Goal: Information Seeking & Learning: Learn about a topic

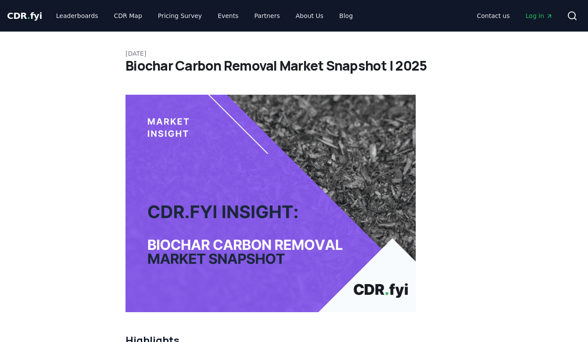
scroll to position [3566, 0]
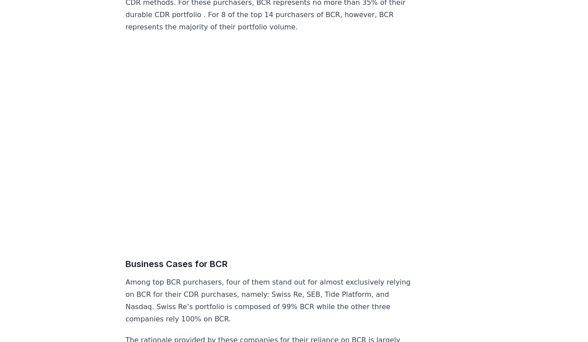
scroll to position [3775, 0]
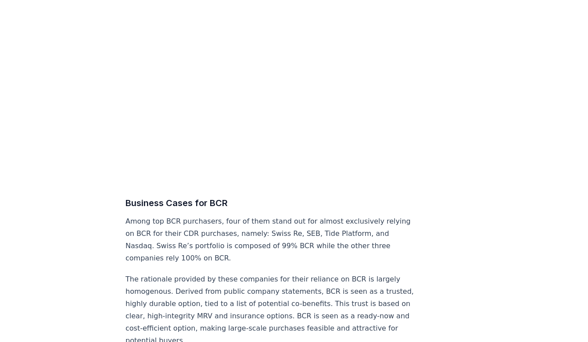
click at [198, 215] on p "Among top BCR purchasers, four of them stand out for almost exclusively relying…" at bounding box center [270, 239] width 290 height 49
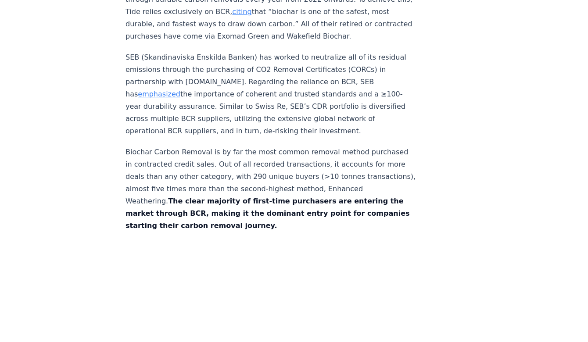
scroll to position [4342, 0]
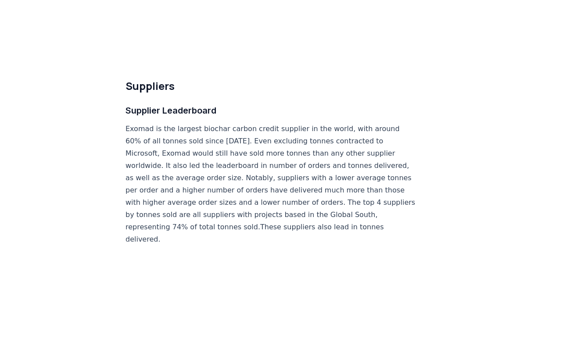
scroll to position [5130, 0]
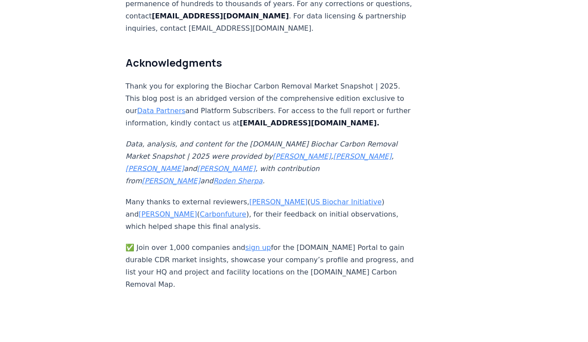
scroll to position [5840, 0]
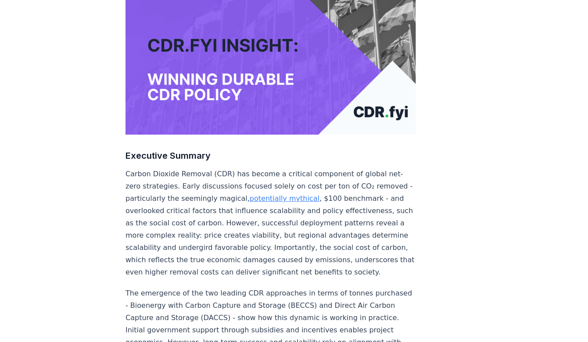
scroll to position [182, 0]
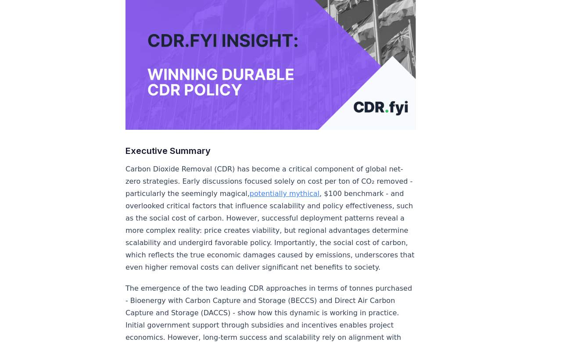
click at [161, 163] on p "Carbon Dioxide Removal (CDR) has become a critical component of global net-zero…" at bounding box center [270, 218] width 290 height 111
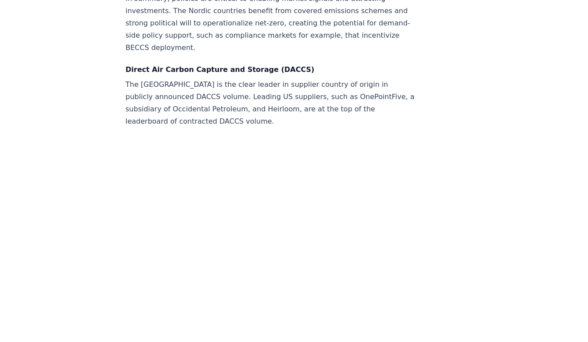
scroll to position [2408, 0]
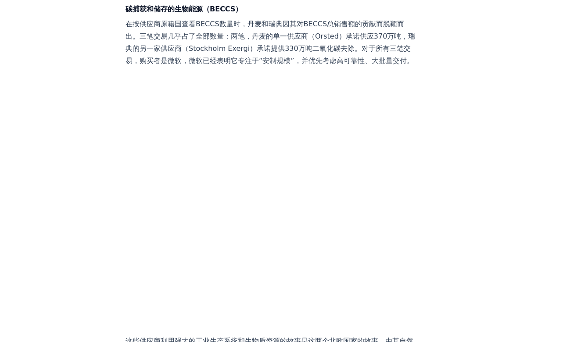
scroll to position [902, 0]
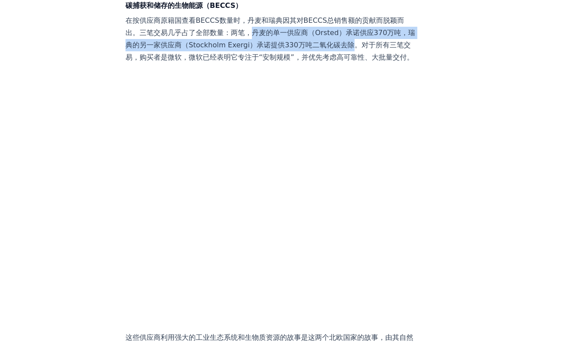
drag, startPoint x: 246, startPoint y: 24, endPoint x: 343, endPoint y: 39, distance: 98.1
click at [343, 39] on p "在按供应商原籍国查看BECCS数量时，丹麦和瑞典因其对BECCS总销售额的贡献而脱颖而出。三笔交易几乎占了全部数量：两笔，丹麦的单一供应商（Orsted）承诺…" at bounding box center [270, 38] width 290 height 49
copy p "丹麦的单一供应商（Orsted）承诺供应370万吨，瑞典的另一家供应商（Stockholm Exergi）承诺提供330万吨二氧化碳去除"
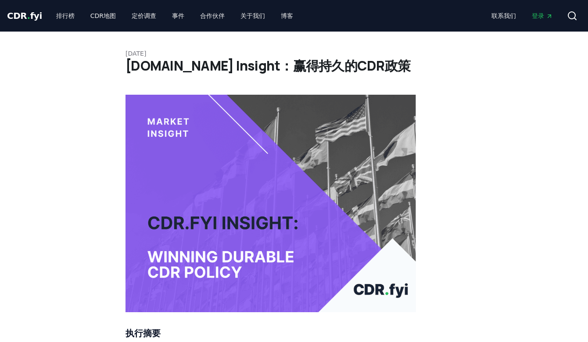
scroll to position [0, 0]
click at [56, 17] on link "排行榜" at bounding box center [65, 16] width 32 height 16
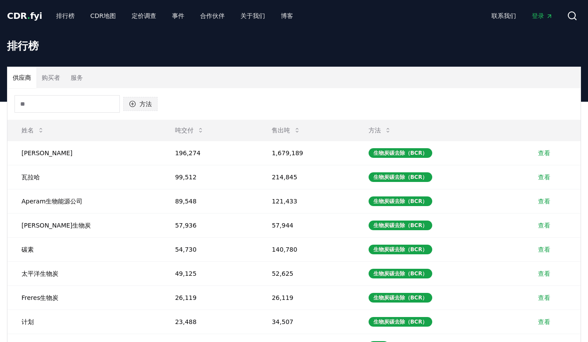
click at [143, 103] on button "方法" at bounding box center [140, 104] width 34 height 14
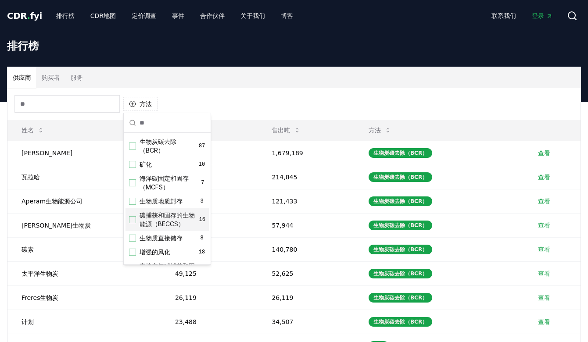
click at [135, 219] on div "建议" at bounding box center [132, 219] width 7 height 7
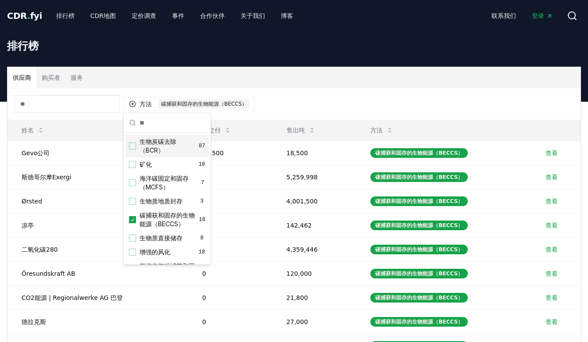
click at [345, 99] on div "方法 1 碳捕获和固存的生物能源（BECCS）" at bounding box center [293, 104] width 573 height 32
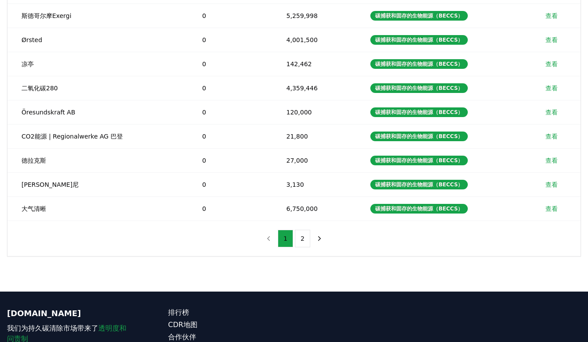
scroll to position [165, 0]
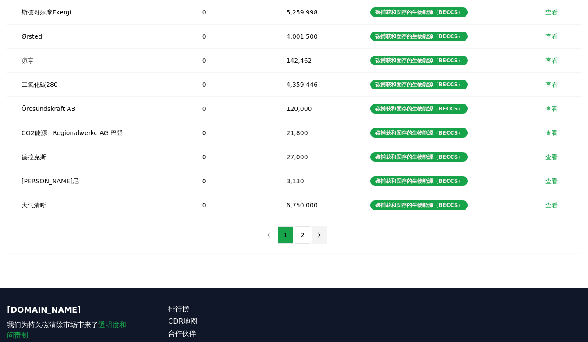
click at [320, 235] on icon "下一页" at bounding box center [319, 235] width 8 height 8
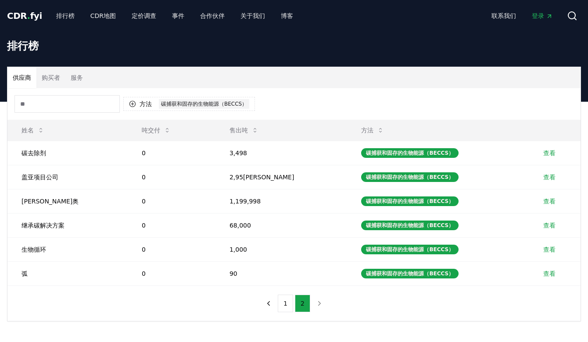
scroll to position [0, 0]
click at [271, 303] on icon "上一页" at bounding box center [268, 304] width 8 height 8
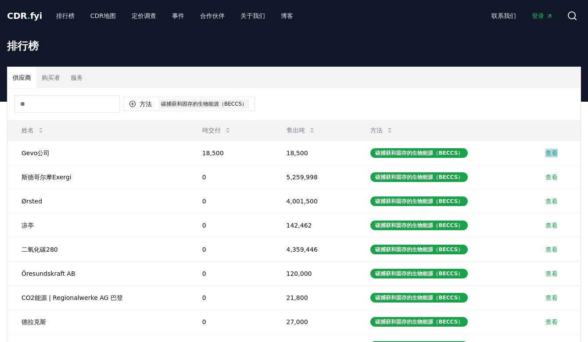
click at [53, 78] on button "购买者" at bounding box center [50, 77] width 29 height 21
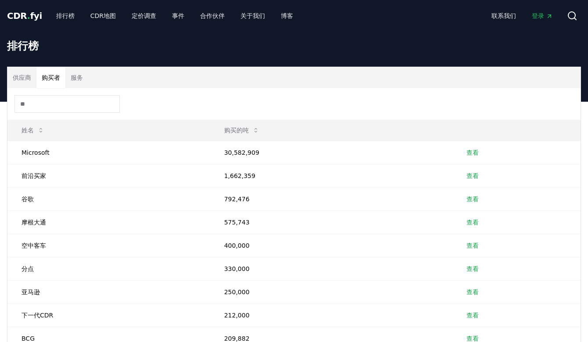
click at [73, 77] on button "服务" at bounding box center [76, 77] width 23 height 21
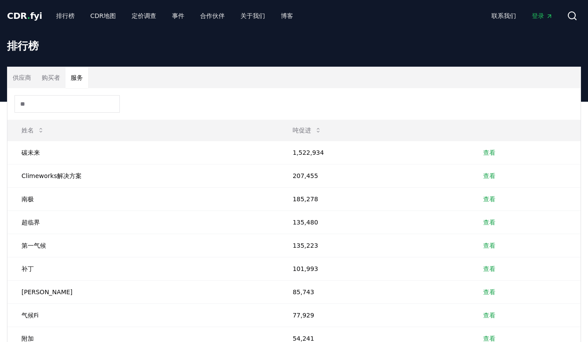
click at [27, 78] on button "供应商" at bounding box center [21, 77] width 29 height 21
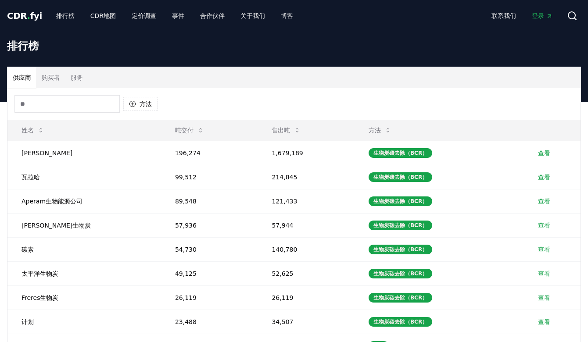
scroll to position [28, 0]
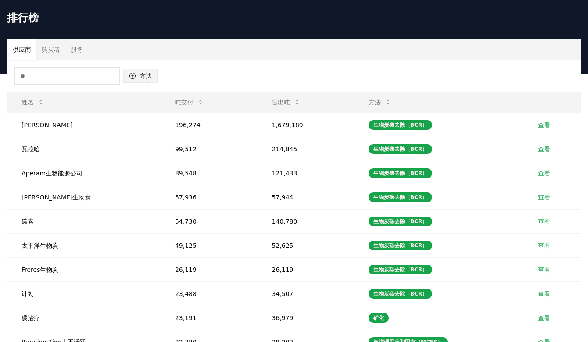
click at [141, 77] on button "方法" at bounding box center [140, 76] width 34 height 14
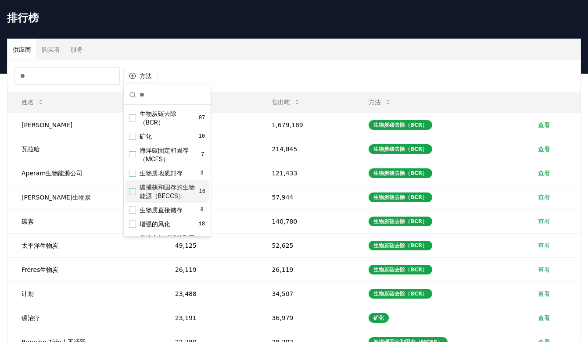
click at [133, 192] on div "建议" at bounding box center [132, 191] width 7 height 7
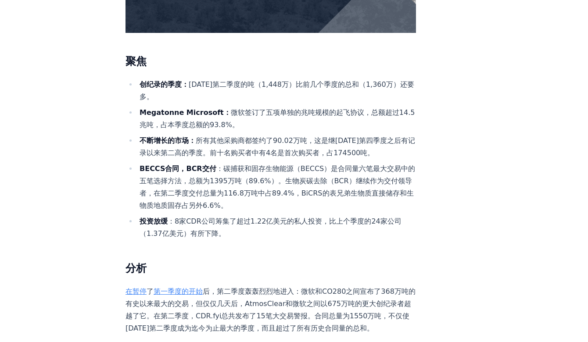
scroll to position [298, 0]
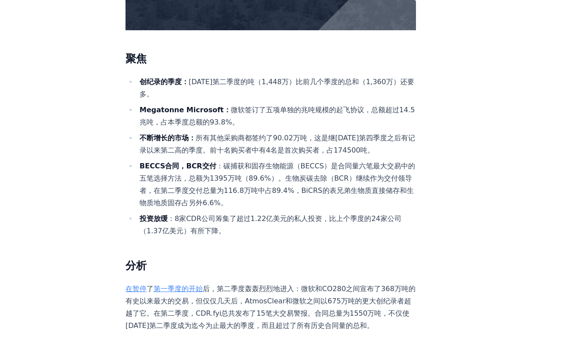
click at [271, 109] on li "Megatonne Microsoft： 微软签订了五项单独的兆吨规模的起飞协议，总额超过14.5兆吨，占本季度总额的93.8%。" at bounding box center [276, 116] width 279 height 25
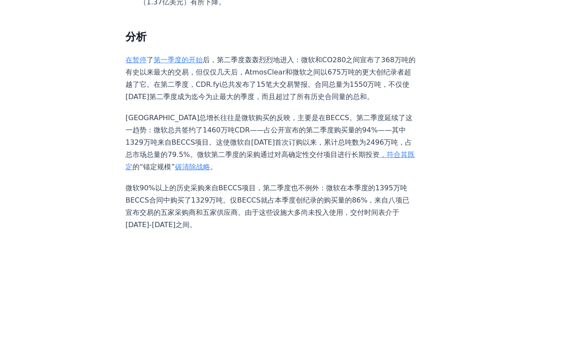
scroll to position [526, 0]
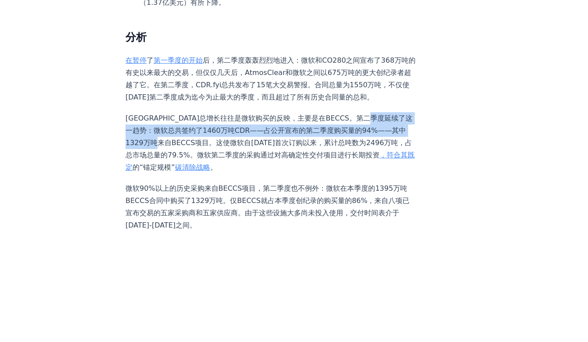
drag, startPoint x: 125, startPoint y: 123, endPoint x: 175, endPoint y: 129, distance: 50.4
copy p "微软总共签约了1460万吨CDR——占公开宣布的第二季度购买量的94%——其中1329万吨来自BECCS项目。"
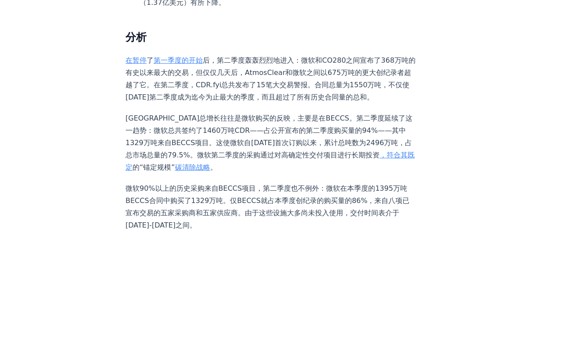
click at [241, 182] on p "微软90%以上的历史采购来自BECCS项目，第二季度也不例外：微软在本季度的1395万吨BECCS合同中购买了1329万吨。仅BECCS就占本季度创纪录的购买…" at bounding box center [270, 206] width 290 height 49
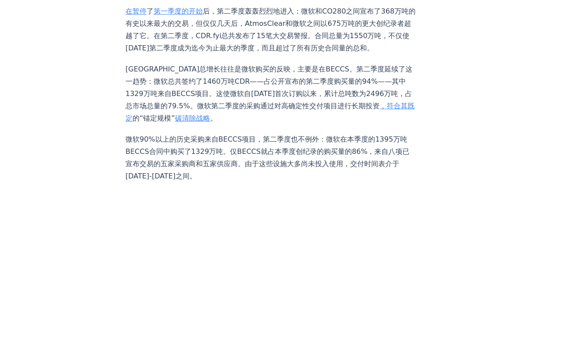
scroll to position [575, 0]
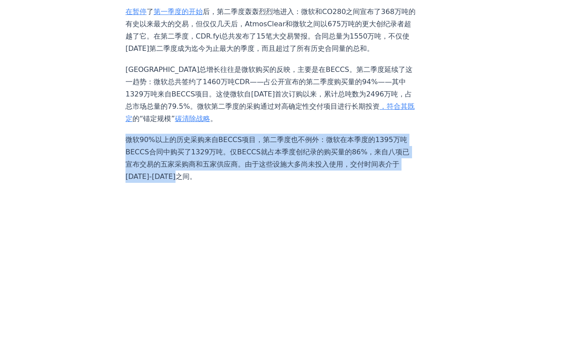
drag, startPoint x: 126, startPoint y: 131, endPoint x: 167, endPoint y: 167, distance: 54.4
click at [167, 167] on p "微软90%以上的历史采购来自BECCS项目，第二季度也不例外：微软在本季度的1395万吨BECCS合同中购买了1329万吨。仅BECCS就占本季度创纪录的购买…" at bounding box center [270, 158] width 290 height 49
copy p "微软90%以上的历史采购来自BECCS项目，第二季度也不例外：微软在本季度的1395万吨BECCS合同中购买了1329万吨。仅BECCS就占本季度创纪录的购买…"
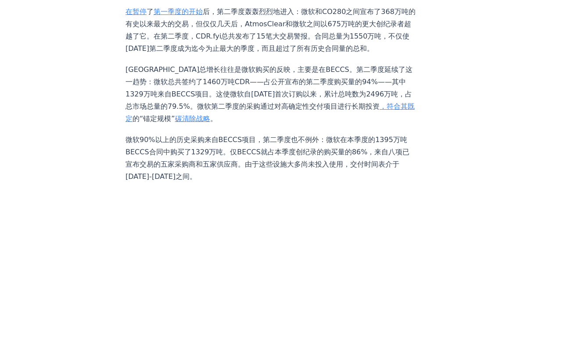
click at [261, 164] on p "微软90%以上的历史采购来自BECCS项目，第二季度也不例外：微软在本季度的1395万吨BECCS合同中购买了1329万吨。仅BECCS就占本季度创纪录的购买…" at bounding box center [270, 158] width 290 height 49
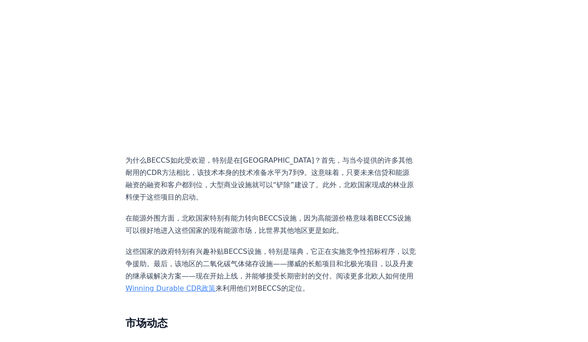
scroll to position [866, 0]
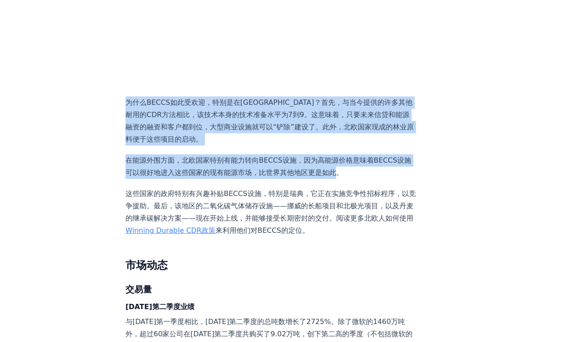
drag, startPoint x: 126, startPoint y: 94, endPoint x: 327, endPoint y: 168, distance: 213.9
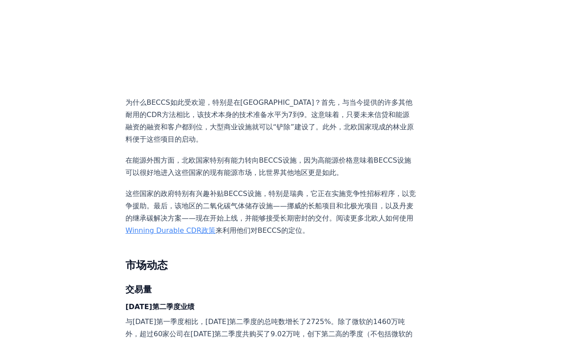
click at [355, 188] on p "这些国家的政府特别有兴趣补贴BECCS设施，特别是瑞典，它正在实施竞争性招标程序，以竞争援助。最后，该地区的二氧化碳气体储存设施——挪威的长船项目和北极光项目…" at bounding box center [270, 212] width 290 height 49
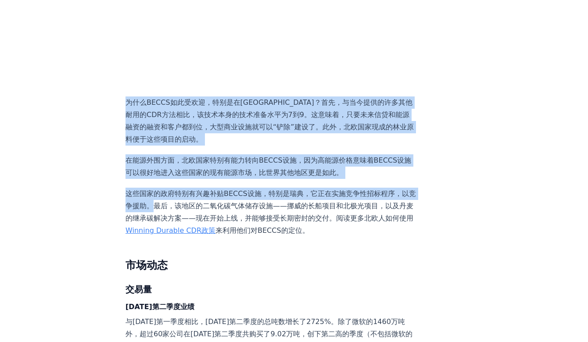
drag, startPoint x: 150, startPoint y: 198, endPoint x: 128, endPoint y: 93, distance: 107.9
copy div "为什么BECCS如此受欢迎，特别是在斯堪的纳维亚半岛？首先，与当今提供的许多其他耐用的CDR方法相比，该技术本身的技术准备水平为7到9。这意味着，只要未来信贷…"
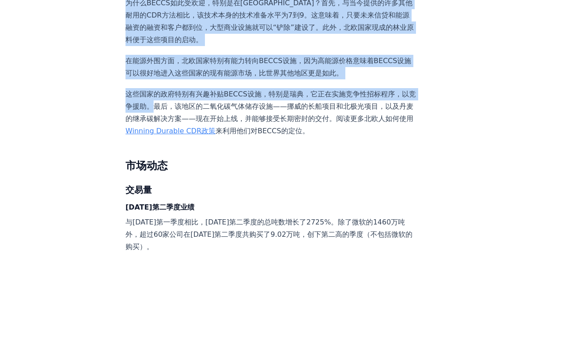
scroll to position [976, 0]
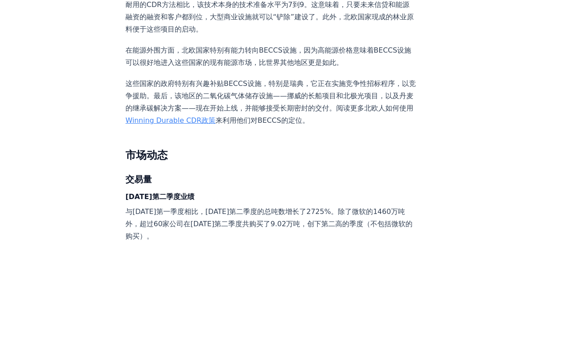
click at [232, 172] on h3 "交易量" at bounding box center [270, 179] width 290 height 14
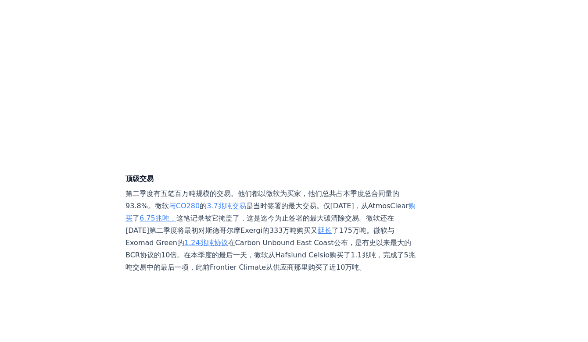
scroll to position [1535, 0]
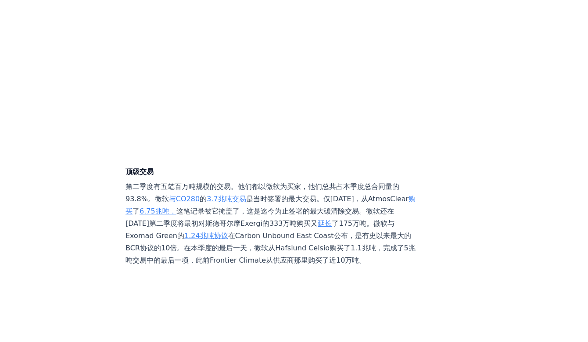
click at [321, 181] on p "第二季度有五笔百万吨规模的交易。他们都以微软为买家，他们总共占本季度总合同量的93.8%。微软 与CO280 的 3.7兆吨交易 是当时签署的最大交易。仅四天…" at bounding box center [270, 224] width 290 height 86
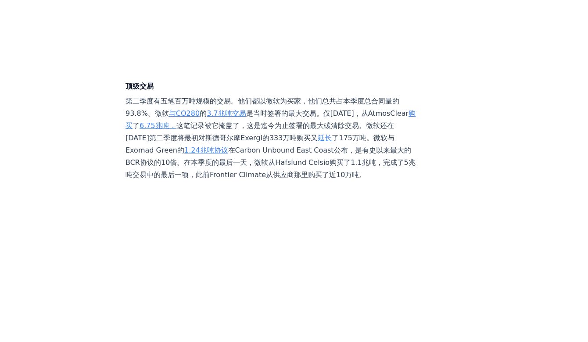
scroll to position [1629, 0]
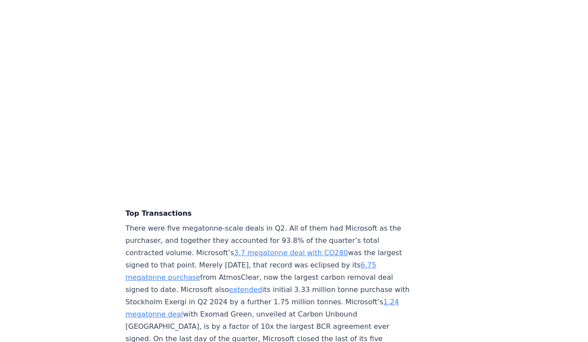
scroll to position [1857, 0]
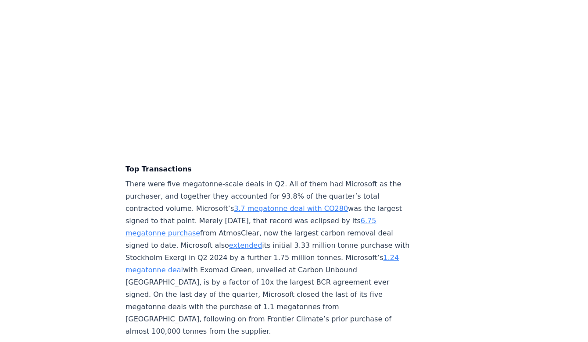
click at [293, 164] on h4 "Top Transactions" at bounding box center [270, 169] width 290 height 11
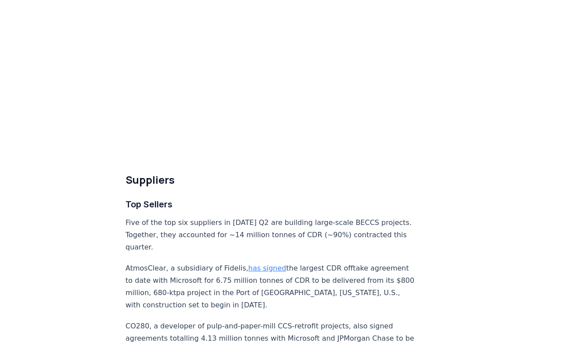
scroll to position [2773, 0]
click at [146, 150] on div "Highlights Record Quarter: more tonnes (15.48 million) were contracted in Q2 20…" at bounding box center [270, 308] width 290 height 5941
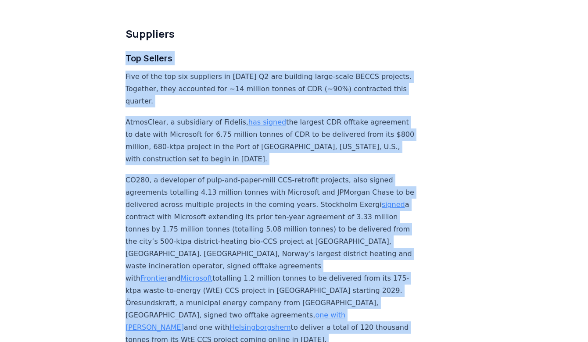
scroll to position [2946, 0]
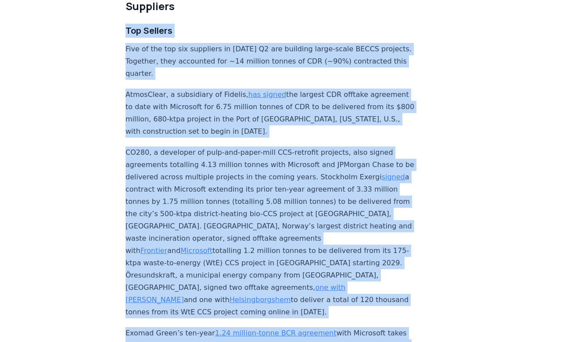
drag, startPoint x: 126, startPoint y: 39, endPoint x: 175, endPoint y: 310, distance: 275.9
click at [175, 311] on div "Highlights Record Quarter: more tonnes (15.48 million) were contracted in Q2 20…" at bounding box center [270, 134] width 290 height 5941
copy div "Top Sellers Five of the top six suppliers in 2025 Q2 are building large-scale B…"
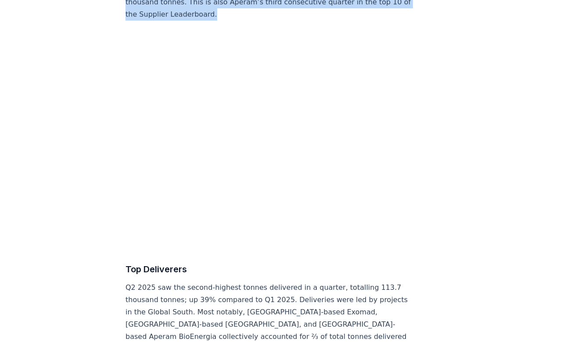
scroll to position [3385, 0]
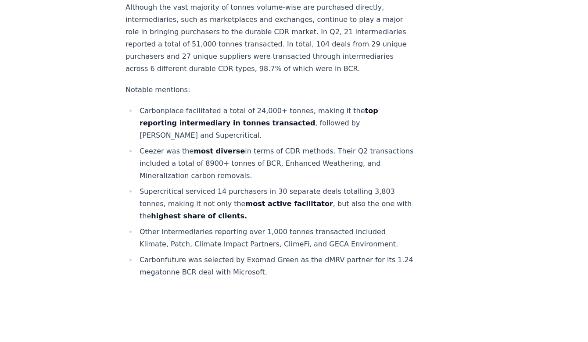
scroll to position [4822, 0]
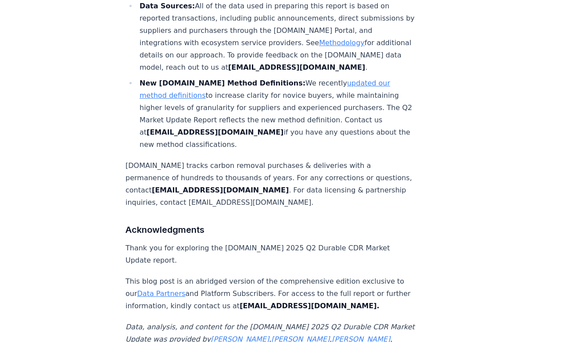
scroll to position [5582, 0]
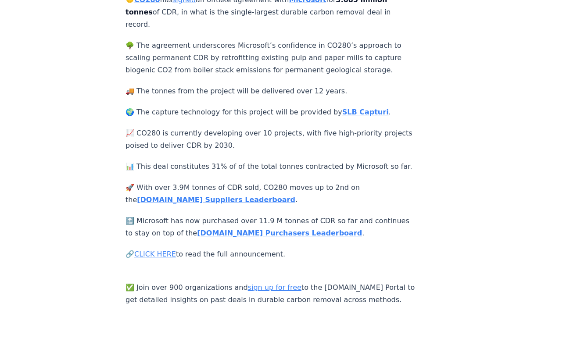
scroll to position [211, 0]
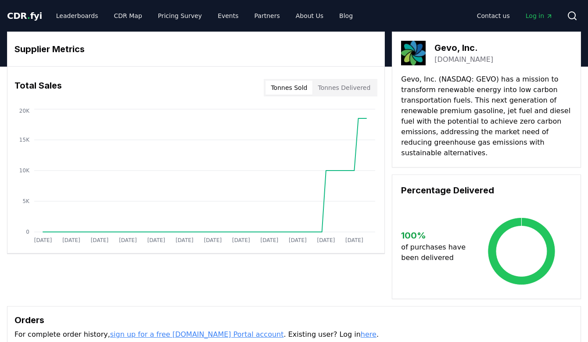
click at [304, 88] on button "Tonnes Sold" at bounding box center [288, 88] width 47 height 14
click at [339, 86] on button "Tonnes Delivered" at bounding box center [343, 88] width 63 height 14
click at [298, 83] on button "Tonnes Sold" at bounding box center [288, 88] width 47 height 14
click at [338, 84] on button "Tonnes Delivered" at bounding box center [343, 88] width 63 height 14
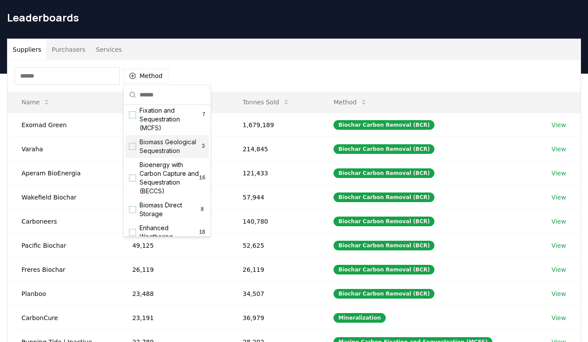
scroll to position [59, 0]
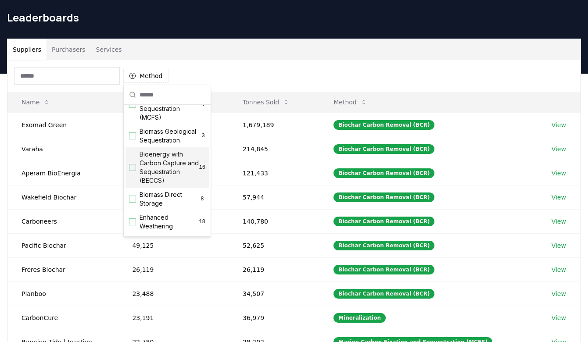
click at [132, 164] on div "Suggestions" at bounding box center [132, 167] width 7 height 7
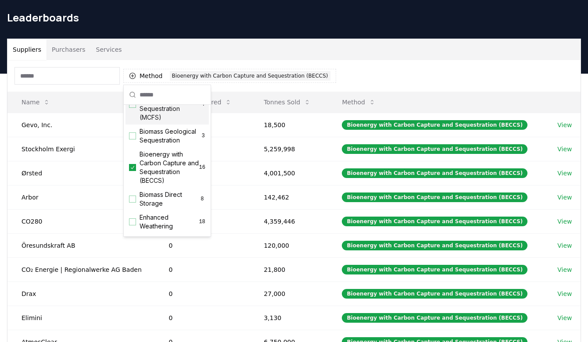
click at [372, 72] on div "Method 1 Bioenergy with Carbon Capture and Sequestration (BECCS)" at bounding box center [293, 76] width 573 height 32
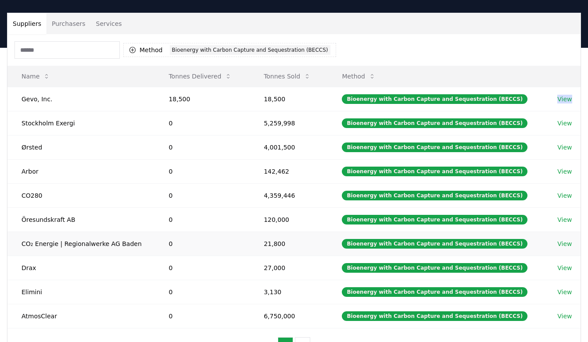
scroll to position [159, 0]
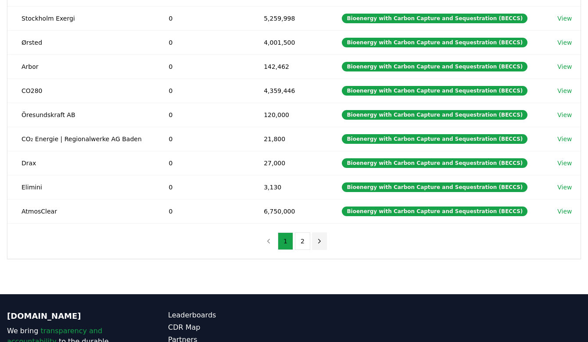
click at [318, 243] on icon "next page" at bounding box center [319, 241] width 2 height 4
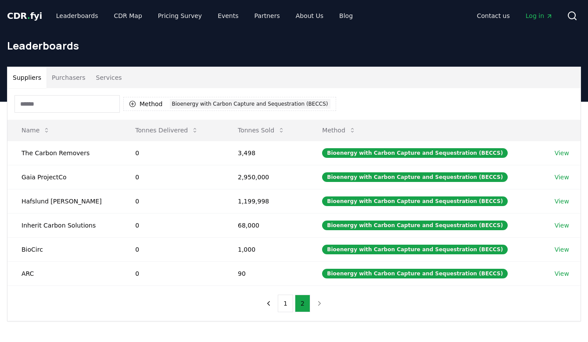
scroll to position [0, 0]
click at [153, 104] on button "Method 1 Bioenergy with Carbon Capture and Sequestration (BECCS)" at bounding box center [229, 104] width 213 height 14
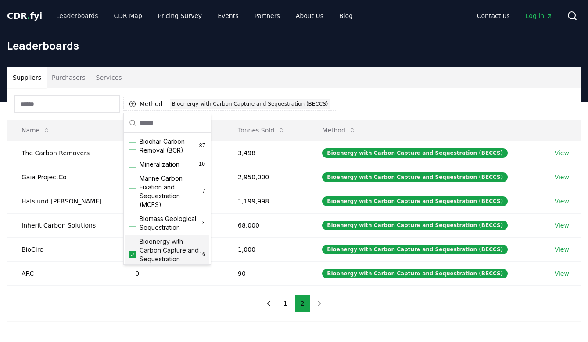
click at [134, 255] on icon "Suggestions" at bounding box center [132, 254] width 6 height 7
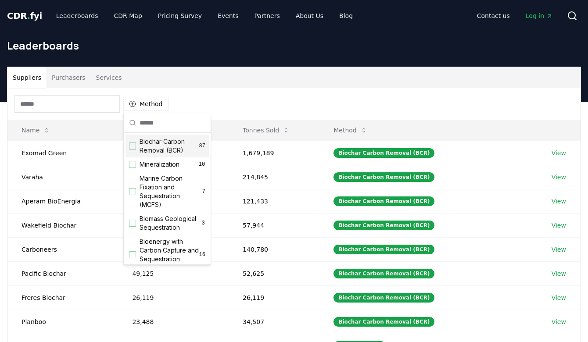
click at [132, 144] on div "Suggestions" at bounding box center [132, 146] width 7 height 7
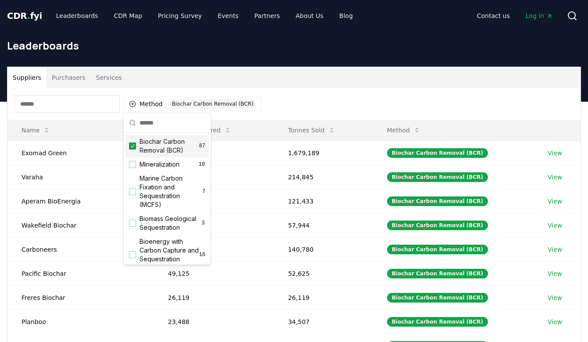
click at [341, 107] on div "Method 1 Biochar Carbon Removal (BCR)" at bounding box center [293, 104] width 573 height 32
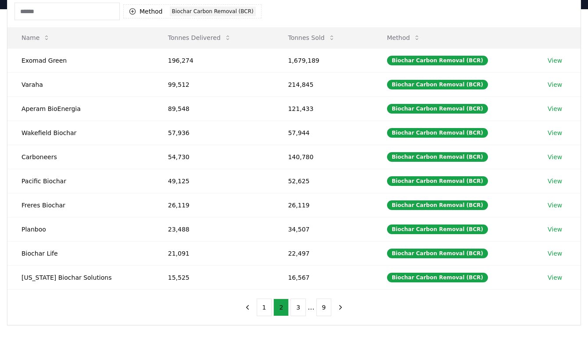
scroll to position [102, 0]
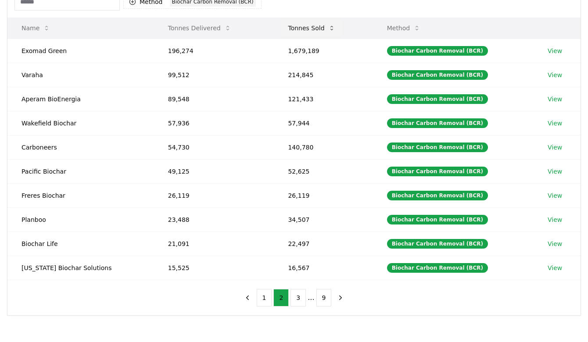
click at [320, 32] on button "Tonnes Sold" at bounding box center [311, 28] width 61 height 18
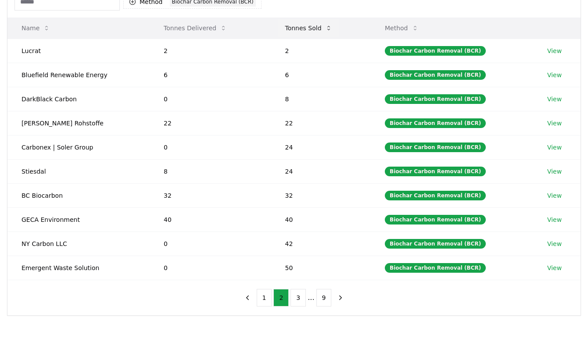
click at [320, 32] on button "Tonnes Sold" at bounding box center [308, 28] width 61 height 18
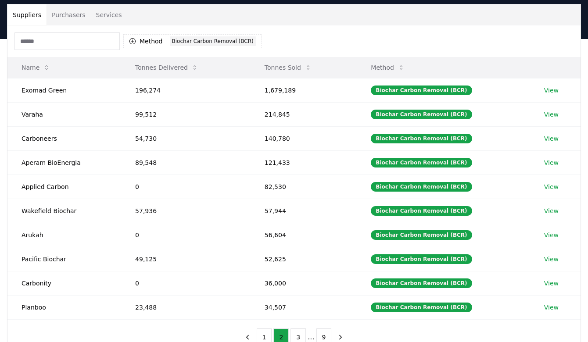
scroll to position [62, 0]
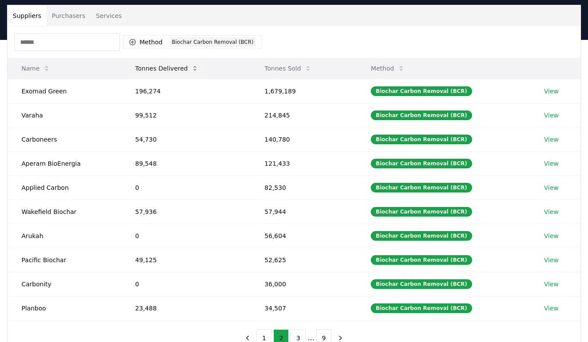
click at [191, 69] on icon at bounding box center [194, 68] width 7 height 7
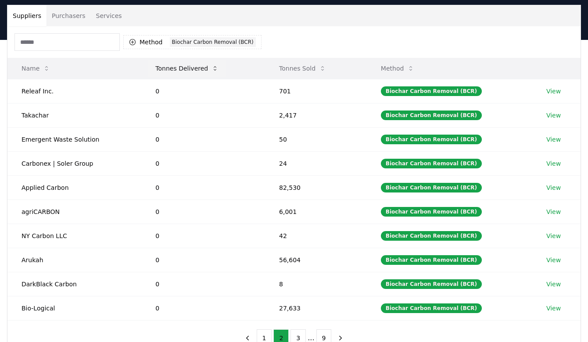
click at [188, 69] on button "Tonnes Delivered" at bounding box center [186, 69] width 77 height 18
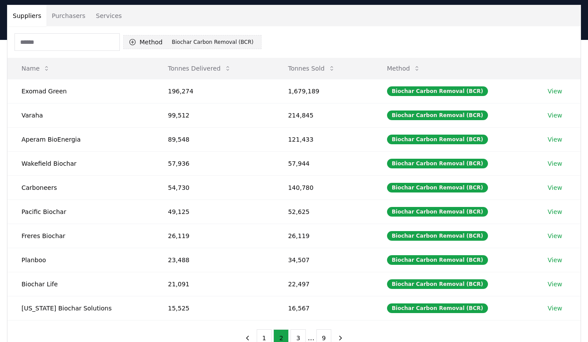
click at [149, 39] on button "Method 1 Biochar Carbon Removal (BCR)" at bounding box center [192, 42] width 138 height 14
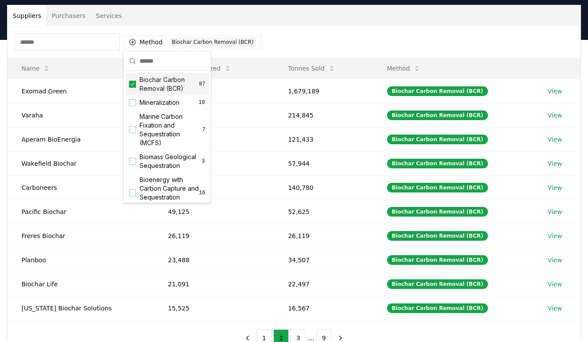
click at [132, 81] on icon "Suggestions" at bounding box center [132, 84] width 6 height 7
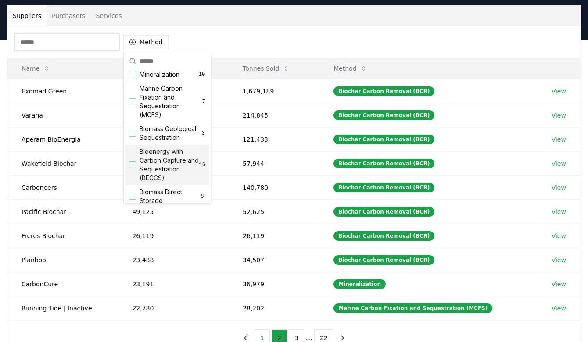
scroll to position [36, 0]
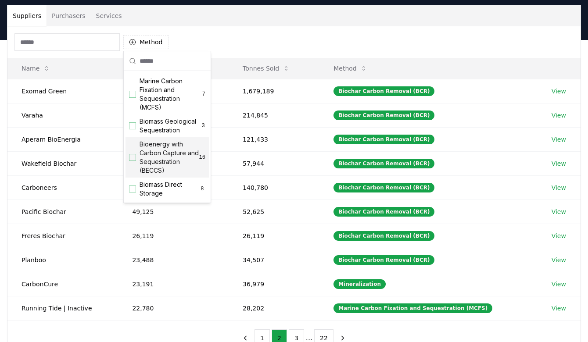
click at [130, 156] on div "Suggestions" at bounding box center [132, 157] width 7 height 7
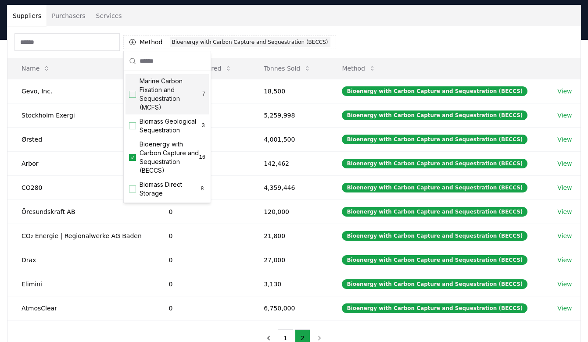
click at [354, 36] on div "Method 1 Bioenergy with Carbon Capture and Sequestration (BECCS)" at bounding box center [293, 42] width 573 height 32
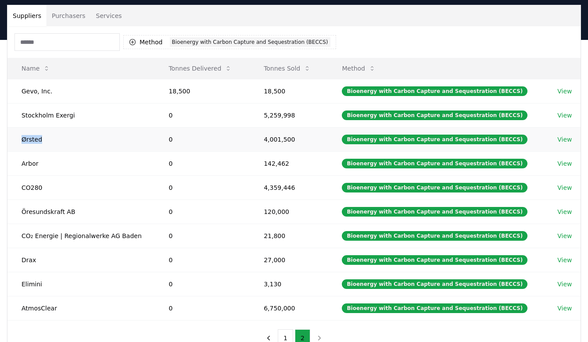
drag, startPoint x: 43, startPoint y: 140, endPoint x: 19, endPoint y: 140, distance: 23.2
click at [19, 140] on td "Ørsted" at bounding box center [80, 139] width 147 height 24
copy td "Ørsted"
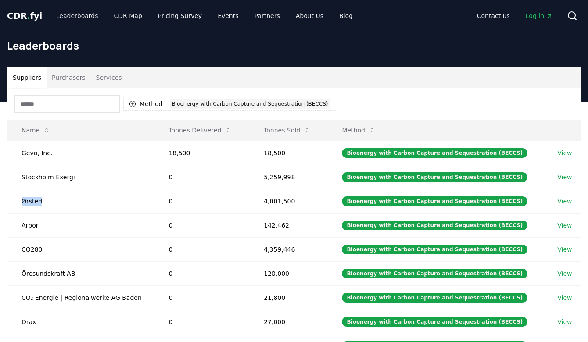
scroll to position [0, 0]
click at [64, 13] on link "Leaderboards" at bounding box center [77, 16] width 56 height 16
click at [22, 18] on span "CDR . fyi" at bounding box center [24, 16] width 35 height 11
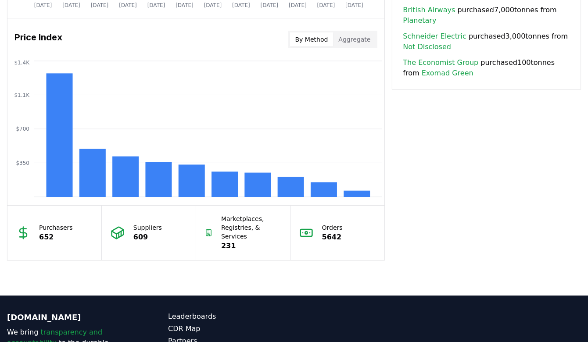
scroll to position [730, 0]
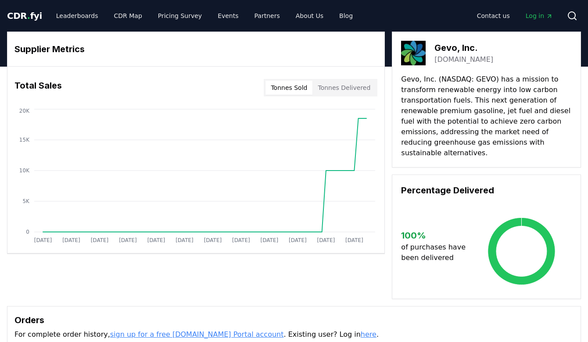
click at [456, 104] on p "Gevo, Inc. (NASDAQ: GEVO) has a mission to transform renewable energy into low …" at bounding box center [486, 116] width 171 height 84
click at [492, 109] on p "Gevo, Inc. (NASDAQ: GEVO) has a mission to transform renewable energy into low …" at bounding box center [486, 116] width 171 height 84
click at [450, 61] on link "gevo.com" at bounding box center [463, 59] width 59 height 11
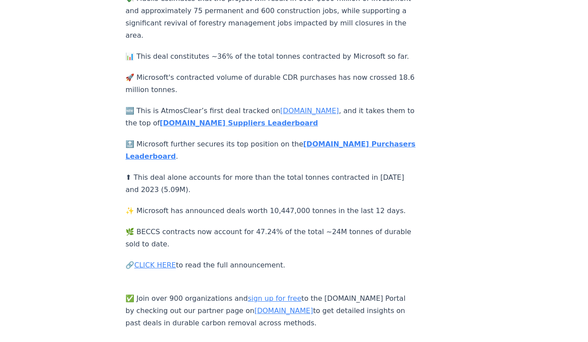
scroll to position [290, 0]
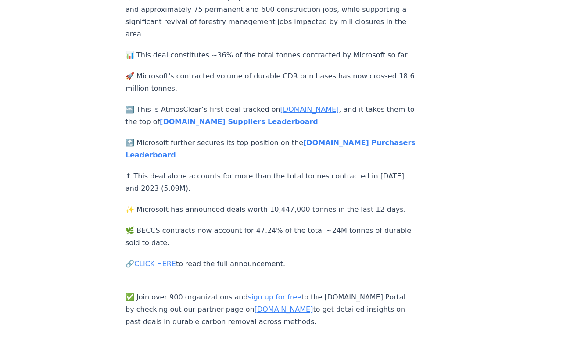
click at [155, 260] on link "CLICK HERE" at bounding box center [155, 264] width 42 height 8
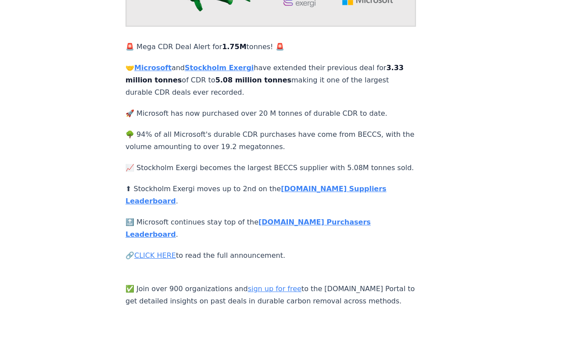
scroll to position [159, 0]
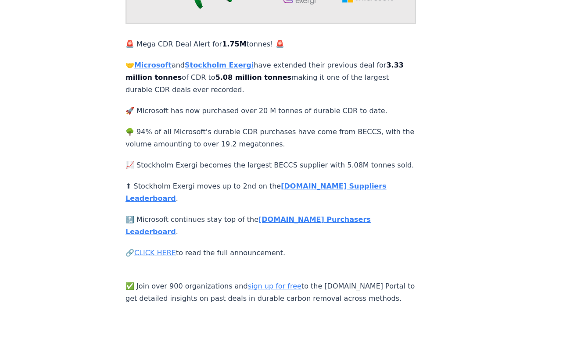
click at [165, 249] on link "CLICK HERE" at bounding box center [155, 253] width 42 height 8
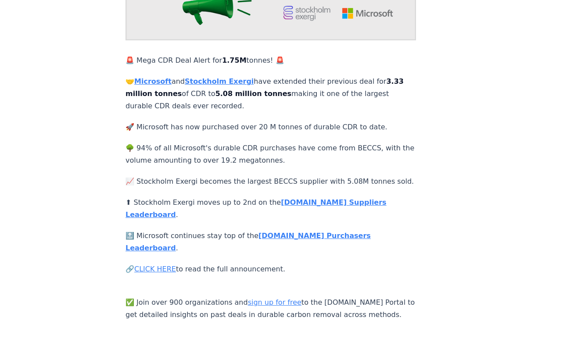
scroll to position [139, 0]
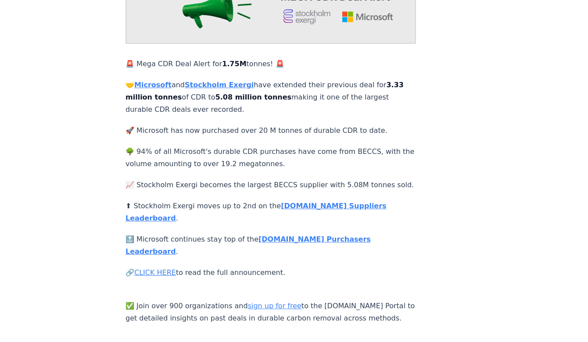
drag, startPoint x: 183, startPoint y: 112, endPoint x: 138, endPoint y: 85, distance: 52.3
click at [138, 85] on p "🤝 Microsoft and Stockholm Exergi have extended their previous deal for 3.33 mil…" at bounding box center [270, 97] width 290 height 37
copy p "🤝 Microsoft and Stockholm Exergi have extended their previous deal for 3.33 mil…"
